Goal: Transaction & Acquisition: Purchase product/service

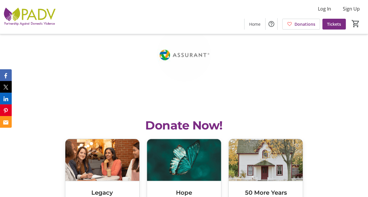
scroll to position [570, 0]
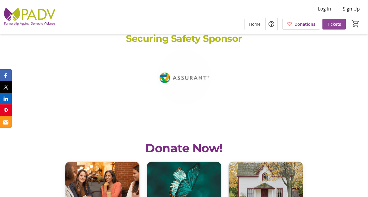
click at [335, 28] on span at bounding box center [333, 24] width 23 height 14
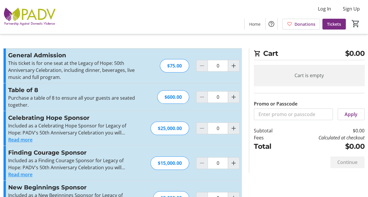
click at [91, 62] on p "This ticket is for one seat at the Legacy of Hope: 50th Anniversary Celebration…" at bounding box center [72, 70] width 128 height 21
click at [32, 56] on h3 "General Admission" at bounding box center [72, 55] width 128 height 9
click at [254, 24] on span "Home" at bounding box center [254, 24] width 11 height 6
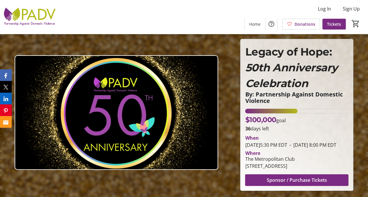
click at [44, 8] on img at bounding box center [30, 16] width 52 height 29
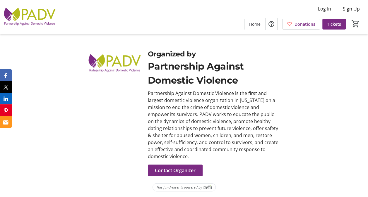
scroll to position [880, 0]
